Goal: Communication & Community: Share content

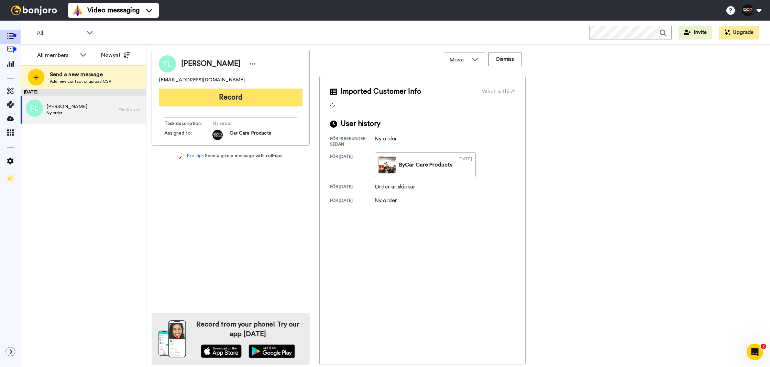
click at [282, 102] on button "Record" at bounding box center [231, 98] width 144 height 18
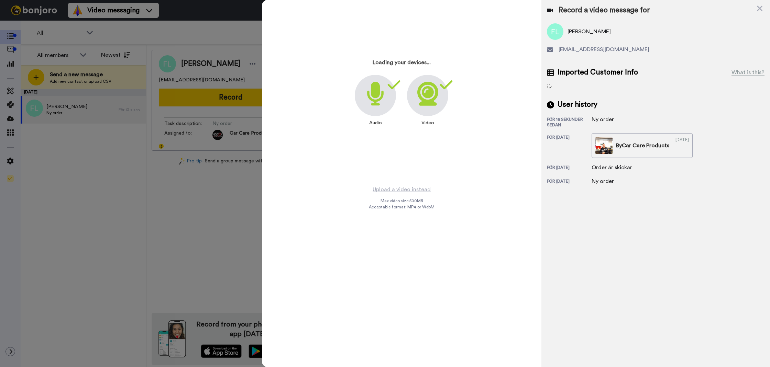
click at [289, 92] on div "Loading your devices... Audio Video Upload a video instead Max video size: 500 …" at bounding box center [516, 183] width 508 height 367
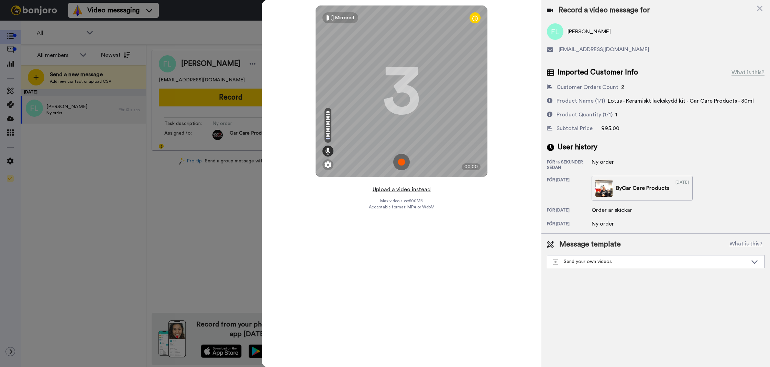
click at [390, 187] on button "Upload a video instead" at bounding box center [401, 189] width 62 height 9
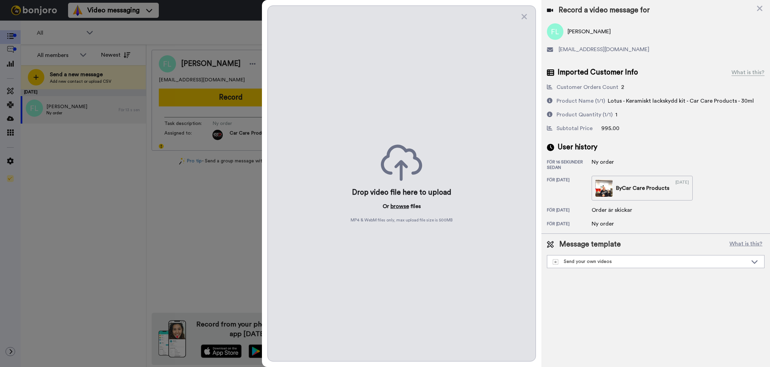
drag, startPoint x: 387, startPoint y: 202, endPoint x: 390, endPoint y: 204, distance: 3.7
click at [388, 203] on p "Or browse files" at bounding box center [402, 206] width 38 height 8
click at [390, 204] on button "browse" at bounding box center [399, 206] width 19 height 8
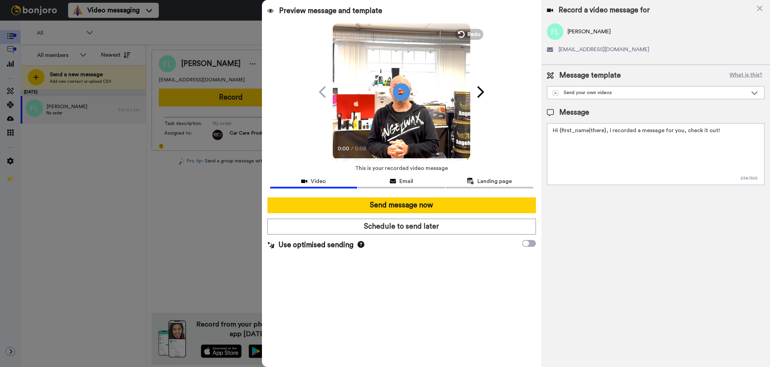
click at [661, 162] on textarea "Hi {first_name|there}, I recorded a message for you, check it out!" at bounding box center [656, 154] width 218 height 62
paste textarea "Tack för att du handlar hos oss! Välkommen åter."
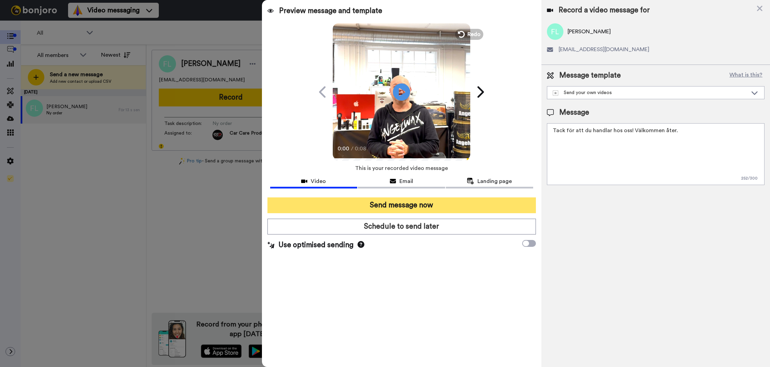
type textarea "Tack för att du handlar hos oss! Välkommen åter."
click at [442, 199] on button "Send message now" at bounding box center [401, 206] width 268 height 16
